Goal: Navigation & Orientation: Understand site structure

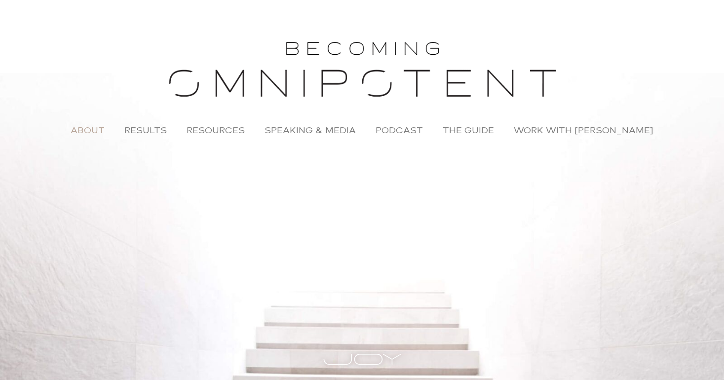
click at [101, 129] on link "About" at bounding box center [88, 130] width 54 height 23
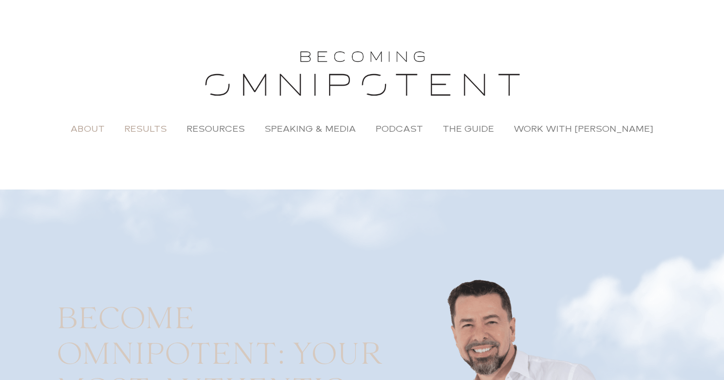
click at [157, 129] on link "Results" at bounding box center [145, 128] width 62 height 23
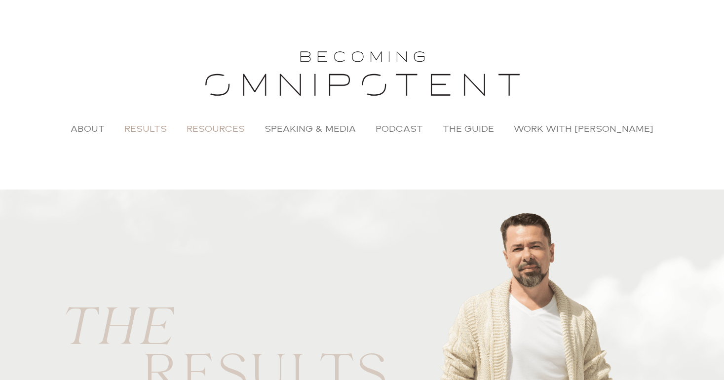
click at [226, 126] on link "Resources" at bounding box center [216, 128] width 78 height 23
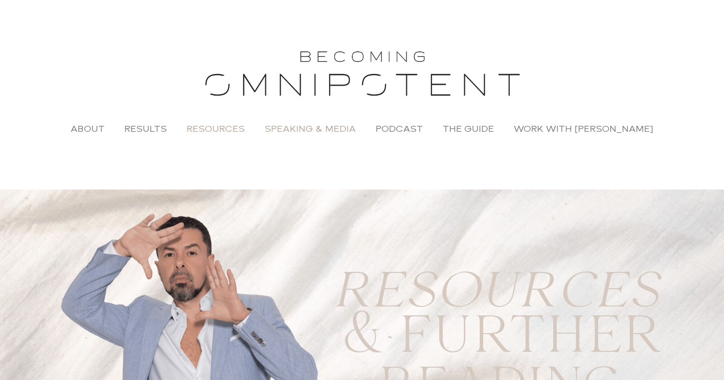
click at [308, 126] on link "Speaking & Media" at bounding box center [310, 128] width 111 height 23
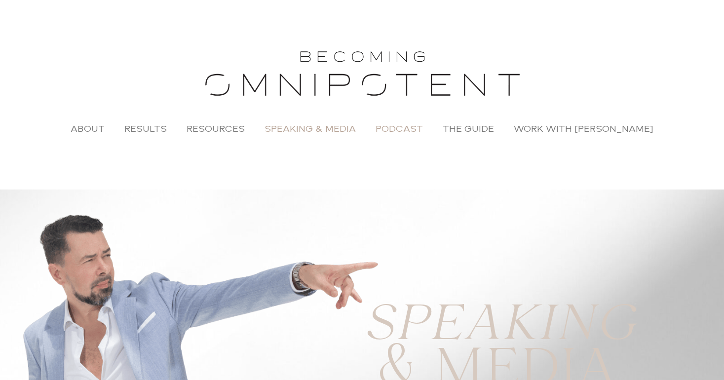
click at [404, 127] on link "Podcast" at bounding box center [399, 128] width 67 height 23
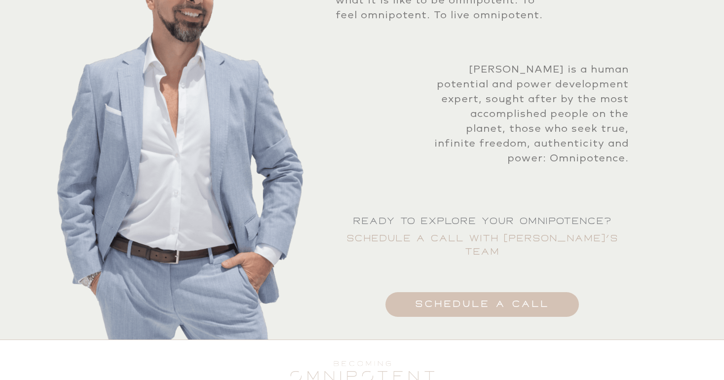
scroll to position [2607, 0]
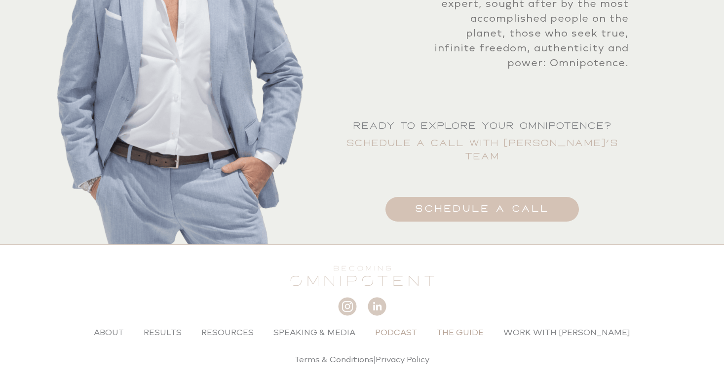
click at [470, 322] on link "The Guide" at bounding box center [460, 332] width 67 height 23
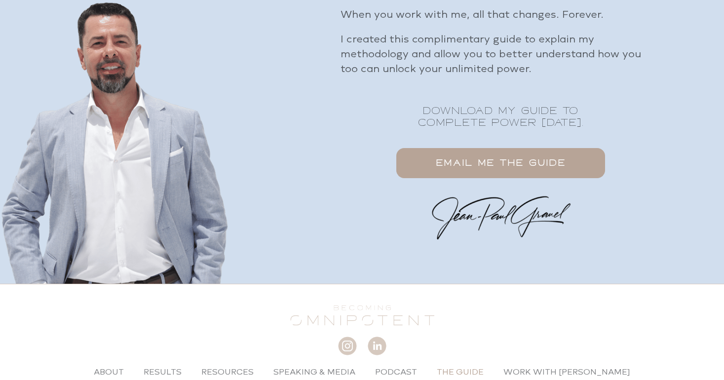
scroll to position [1614, 0]
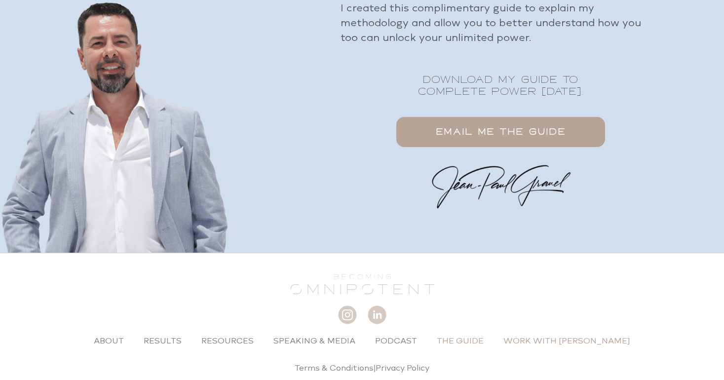
click at [559, 330] on link "Work with [PERSON_NAME]" at bounding box center [566, 341] width 147 height 23
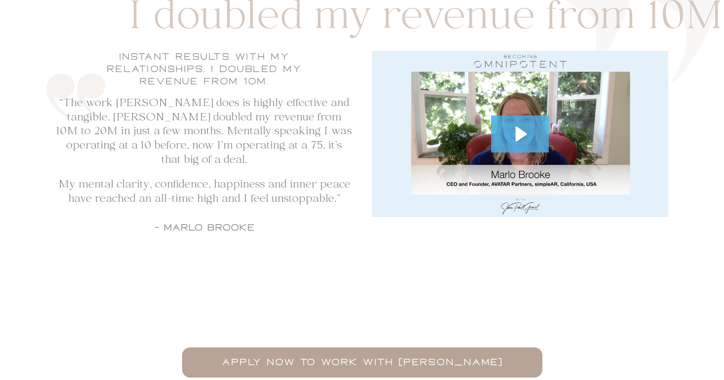
scroll to position [1700, 0]
